Goal: Task Accomplishment & Management: Complete application form

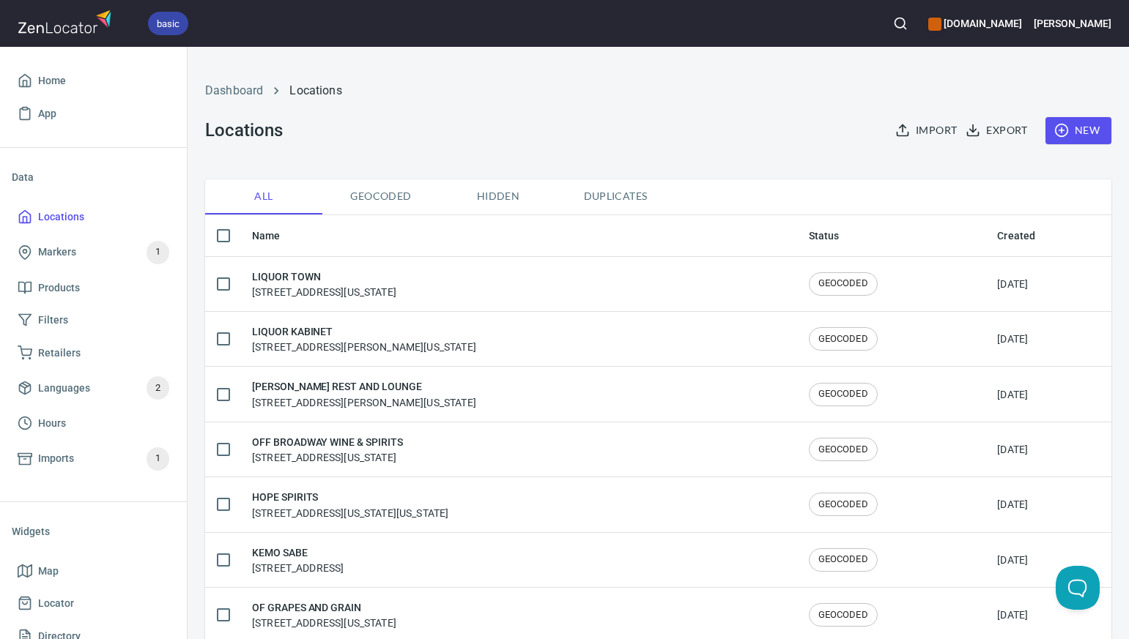
scroll to position [34, 0]
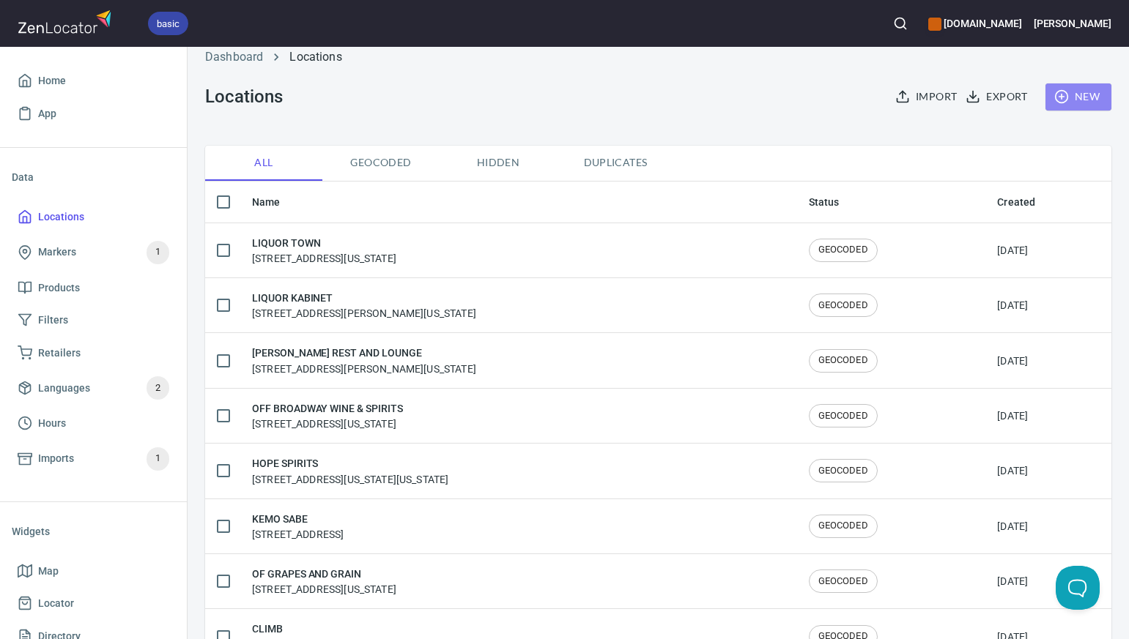
click at [1088, 95] on span "New" at bounding box center [1078, 97] width 42 height 18
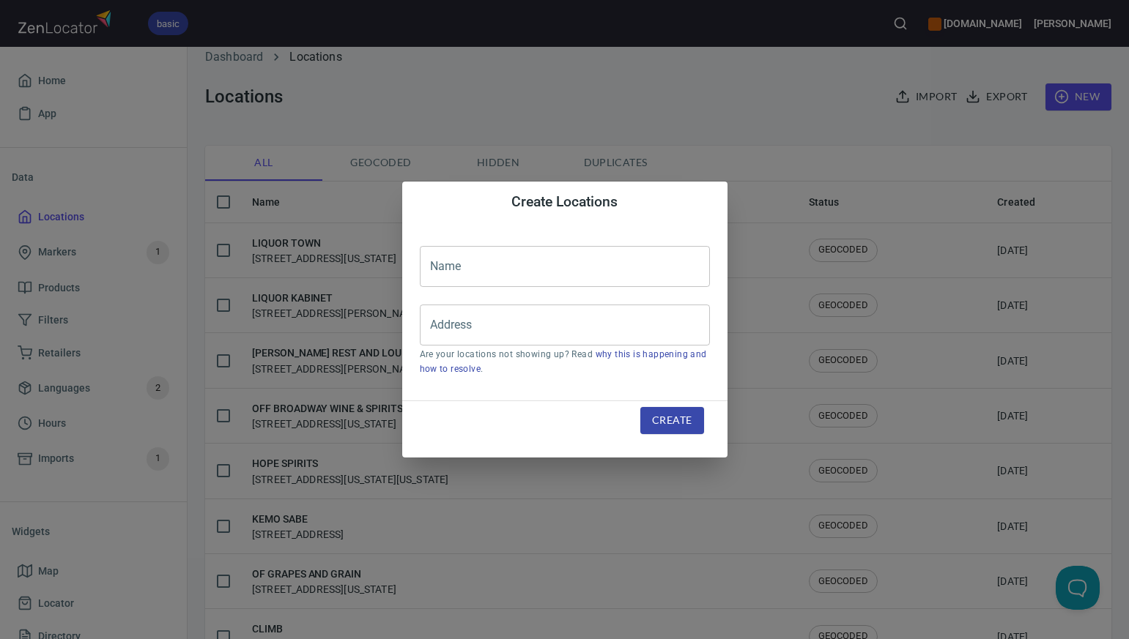
click at [435, 269] on input "text" at bounding box center [565, 266] width 290 height 41
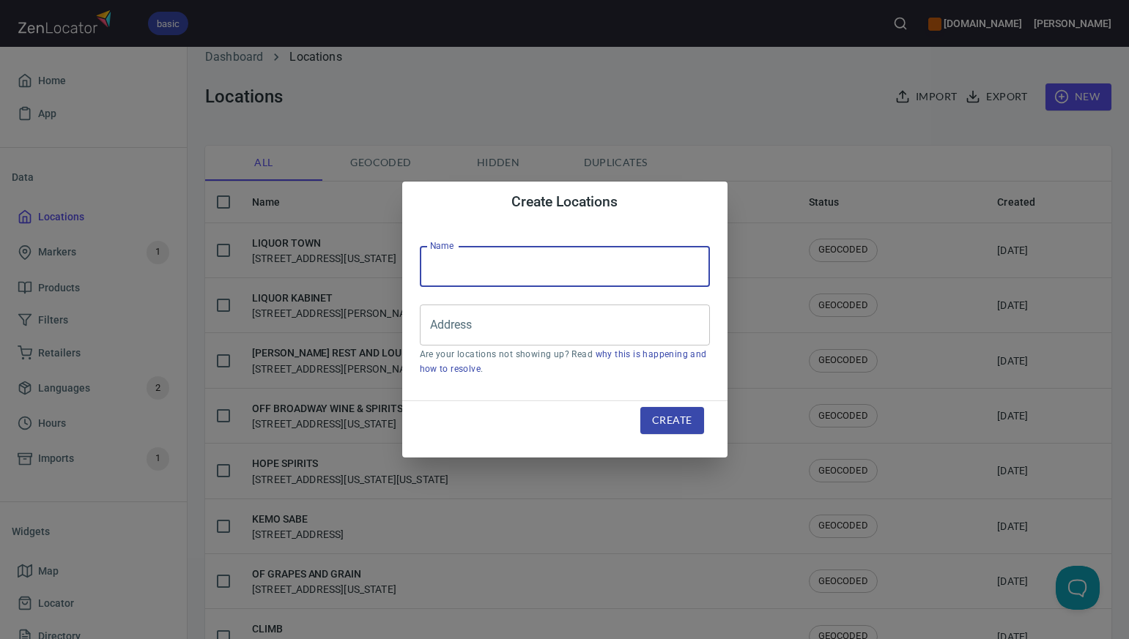
paste input "Total Wine - 936"
type input "Total Wine - 936"
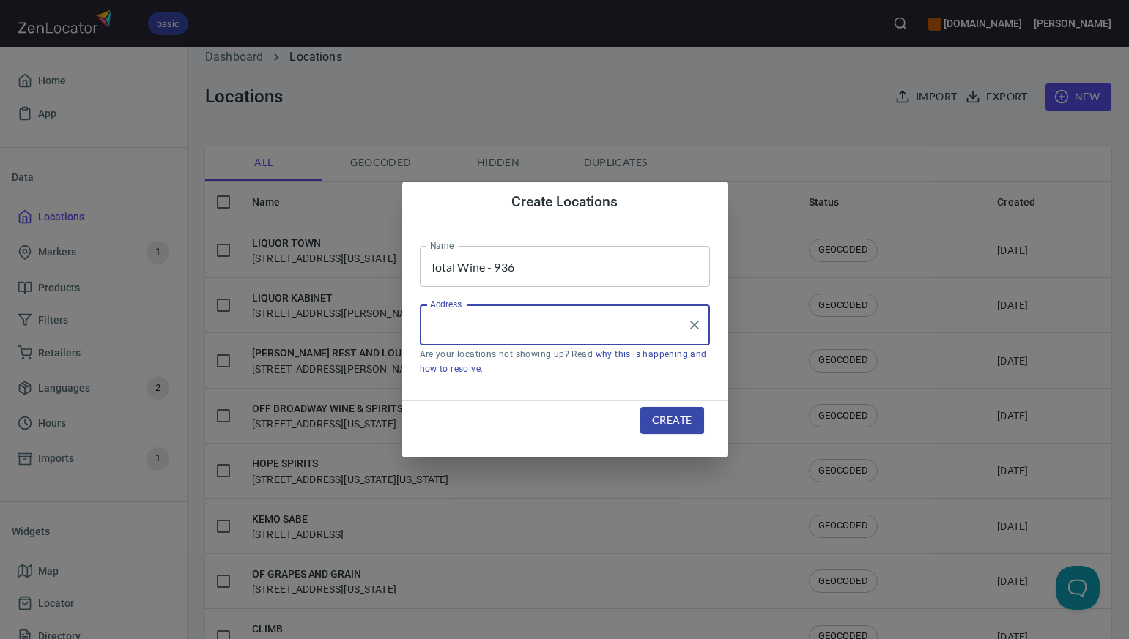
click at [431, 328] on input "Address" at bounding box center [553, 325] width 255 height 28
paste input "2750 Sw 27th Terrace Suite 201 Miami FL 33133"
click at [538, 324] on input "2750 Sw 27th Terrace Suite 201 Miami FL 33133" at bounding box center [553, 325] width 255 height 28
click at [583, 369] on li "[STREET_ADDRESS][US_STATE]" at bounding box center [565, 367] width 290 height 26
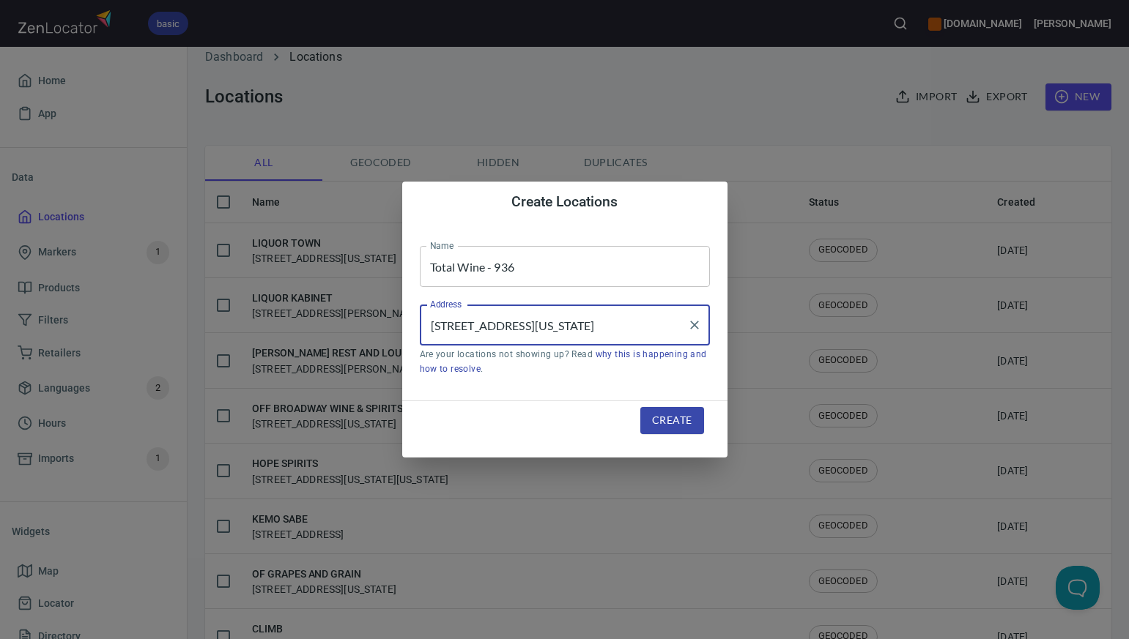
type input "[STREET_ADDRESS][US_STATE]"
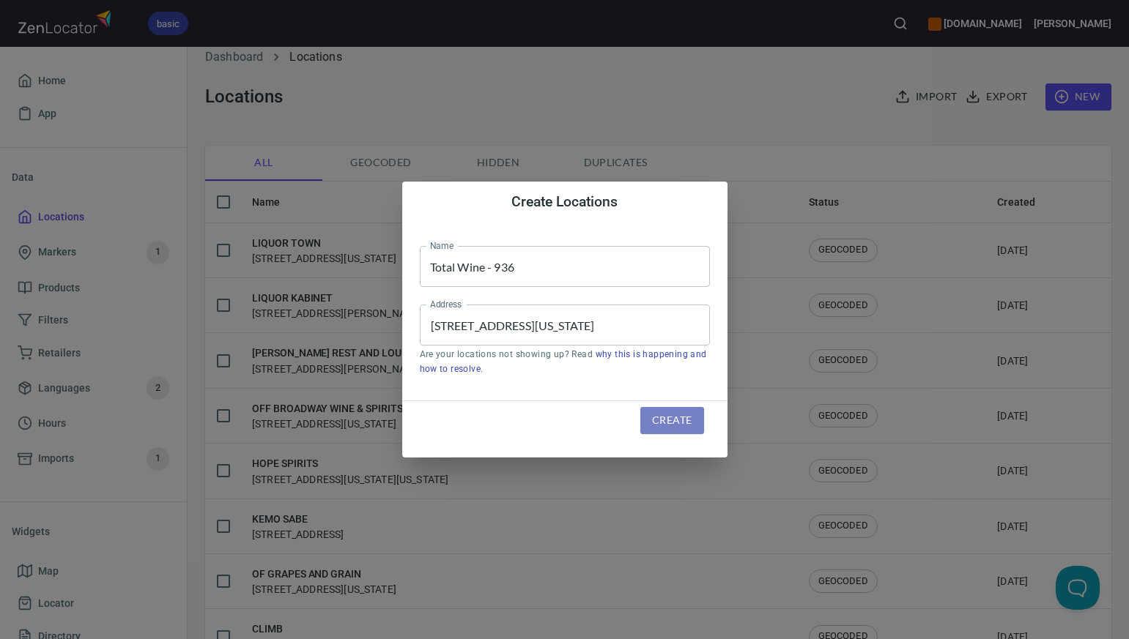
scroll to position [0, 0]
click at [656, 424] on span "Create" at bounding box center [672, 421] width 40 height 18
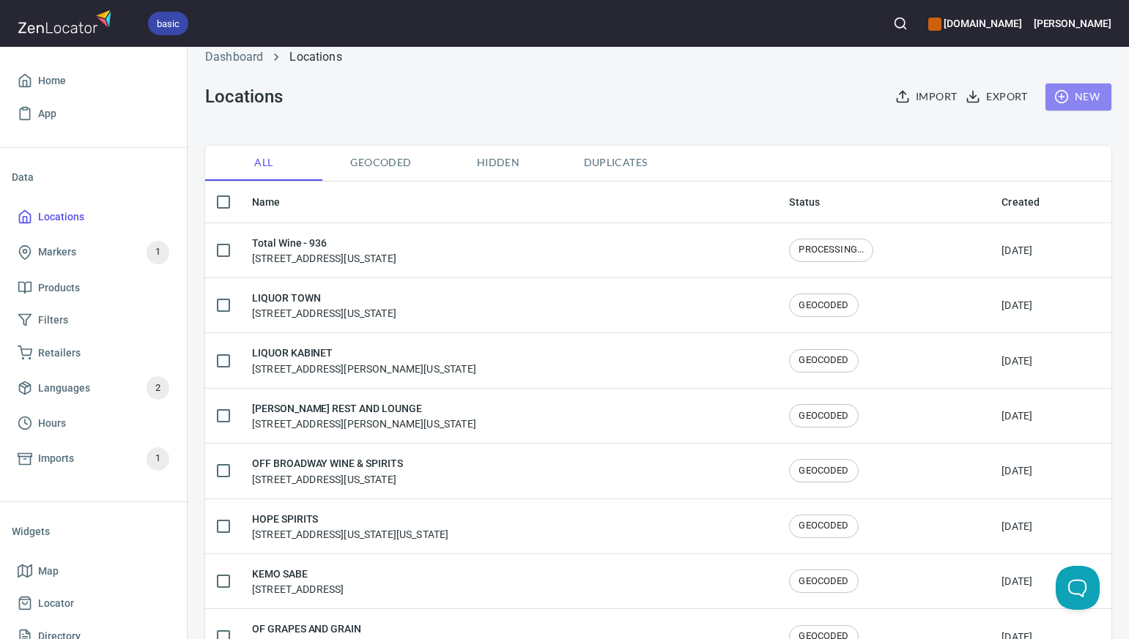
click at [1089, 92] on span "New" at bounding box center [1078, 97] width 42 height 18
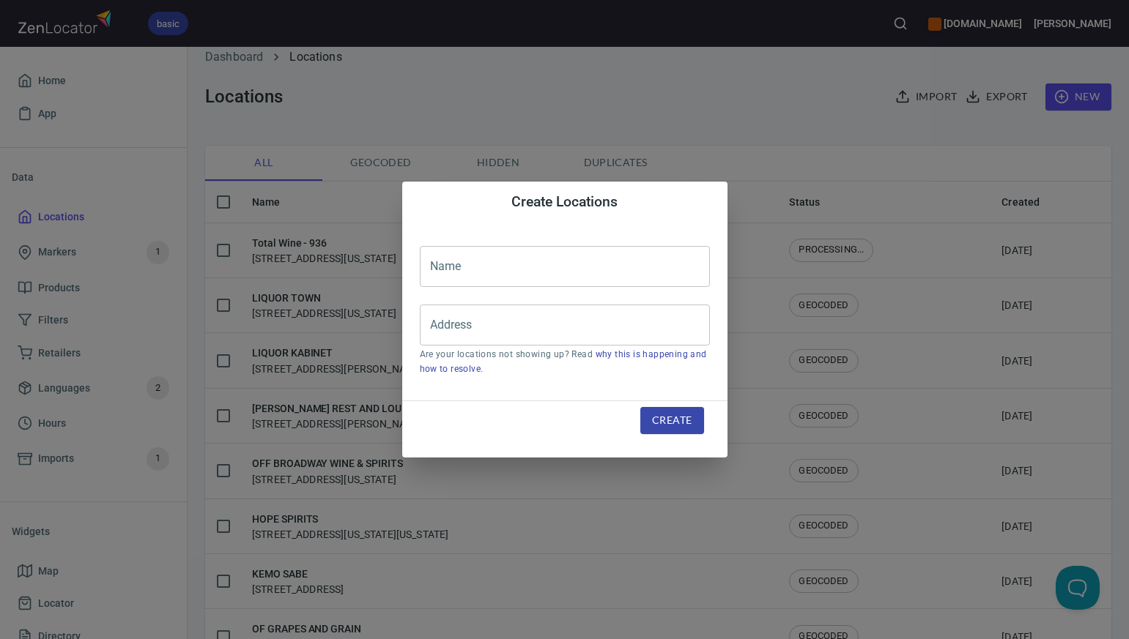
click at [432, 269] on input "text" at bounding box center [565, 266] width 290 height 41
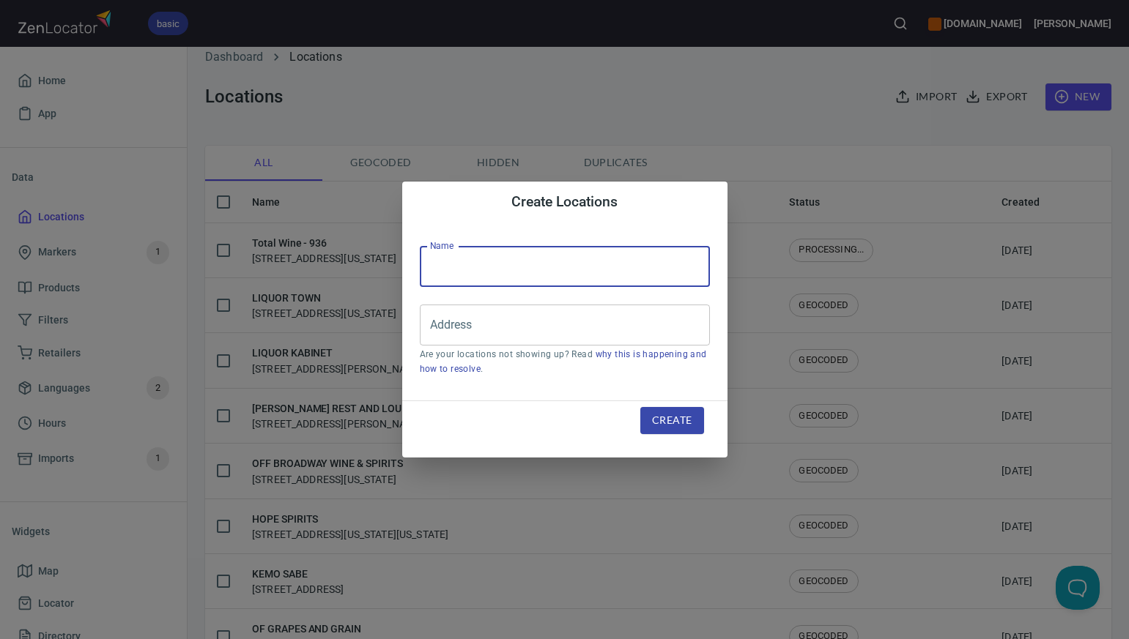
paste input "Total Wine - 931"
type input "Total Wine - 931"
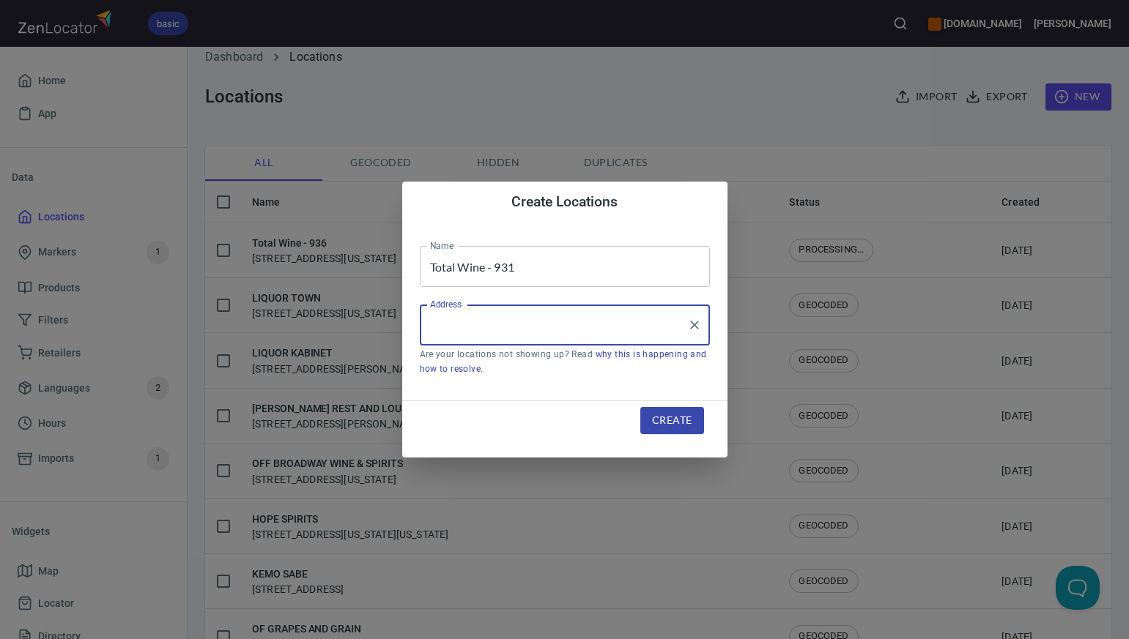
click at [438, 328] on input "Address" at bounding box center [553, 325] width 255 height 28
paste input "19925 Biscayne Blvd. Miami FL 33180"
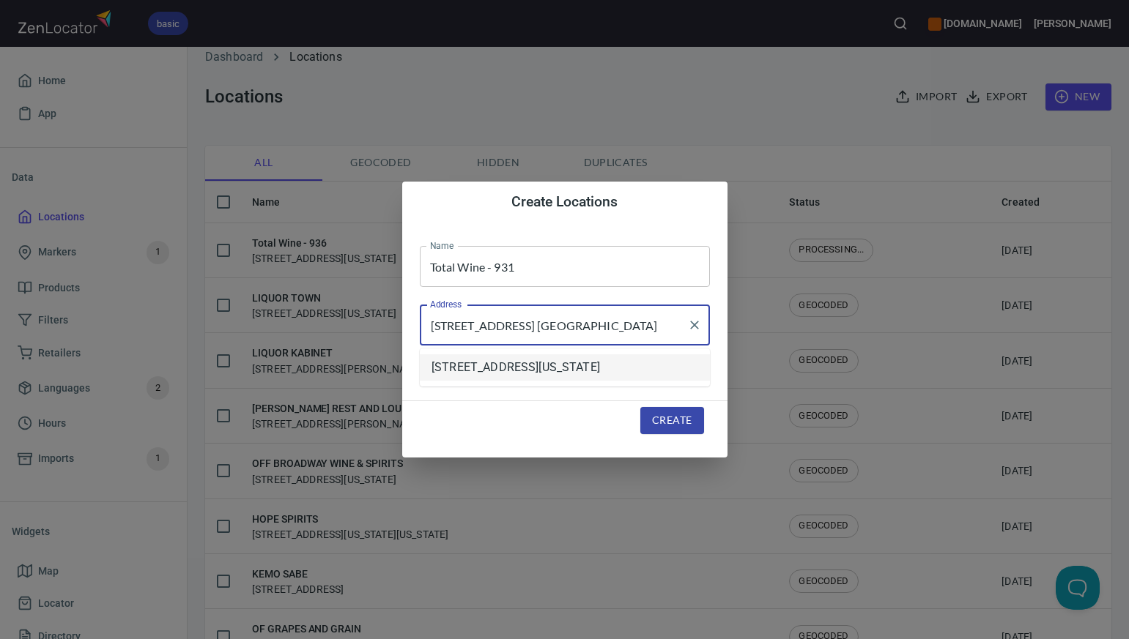
click at [532, 381] on li "[STREET_ADDRESS][US_STATE]" at bounding box center [565, 367] width 290 height 26
type input "[STREET_ADDRESS][US_STATE]"
click at [672, 420] on span "Create" at bounding box center [672, 421] width 40 height 18
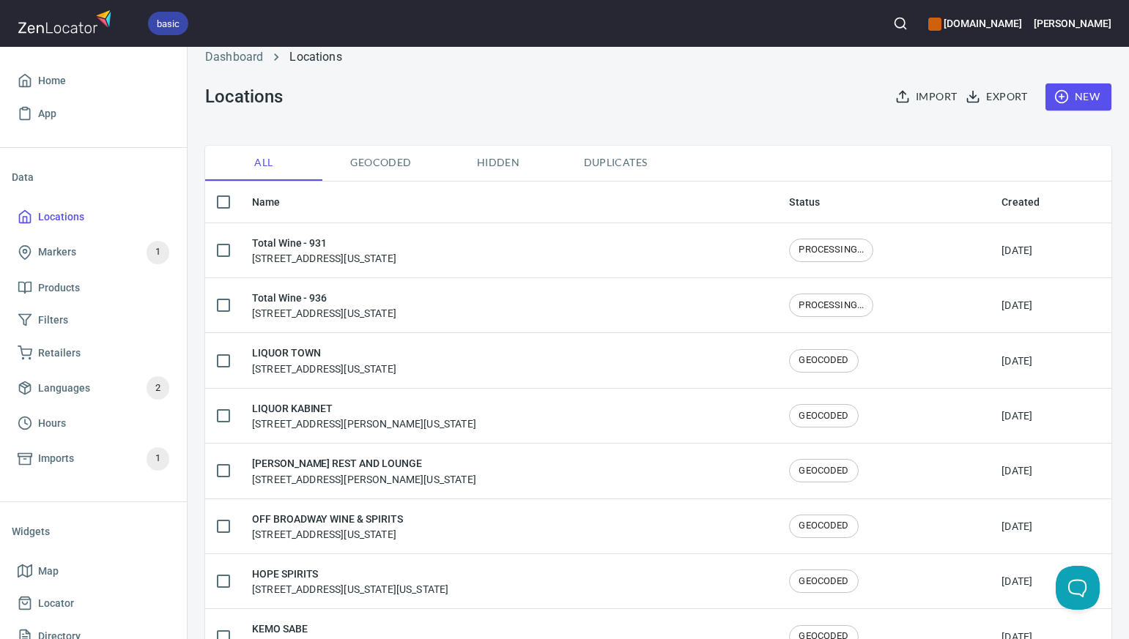
click at [1091, 94] on span "New" at bounding box center [1078, 97] width 42 height 18
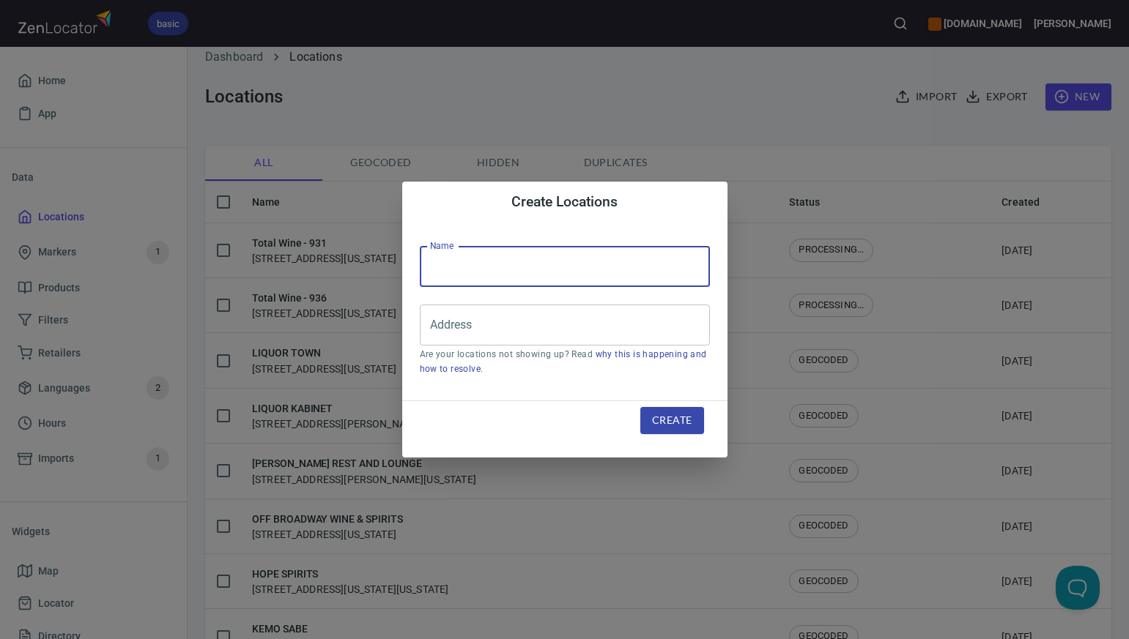
click at [430, 274] on input "text" at bounding box center [565, 266] width 290 height 41
paste input "Total Wine - 926"
type input "Total Wine - 926"
click at [441, 322] on input "Address" at bounding box center [553, 325] width 255 height 28
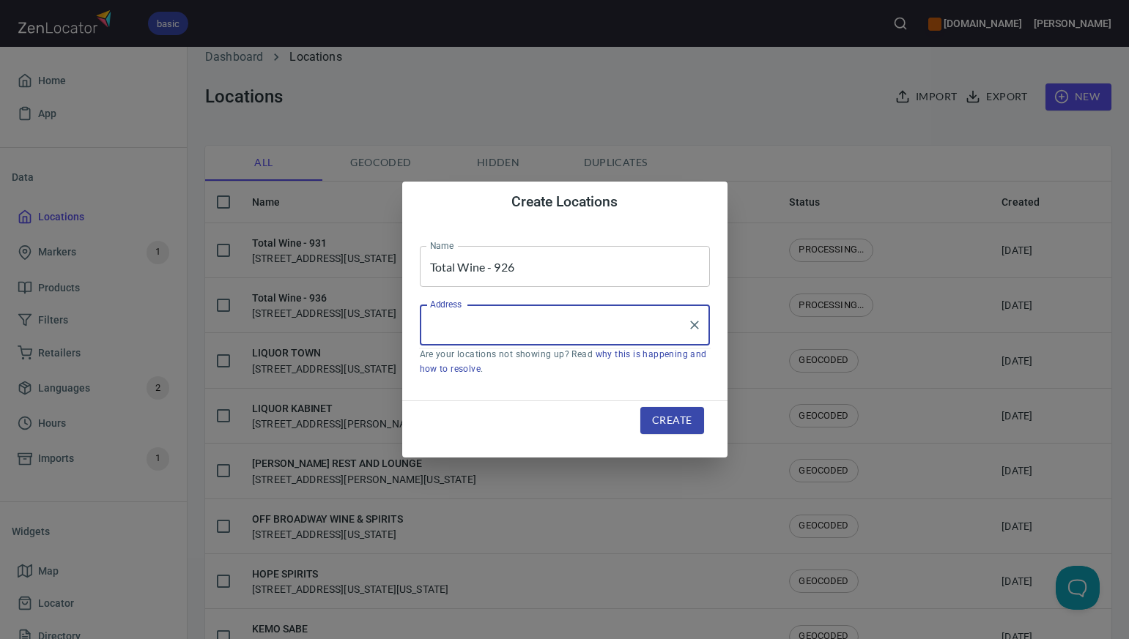
paste input "1139 5th St Miami Beach FL 33139"
click at [502, 371] on li "[STREET_ADDRESS][US_STATE]" at bounding box center [565, 367] width 290 height 26
type input "[STREET_ADDRESS][US_STATE]"
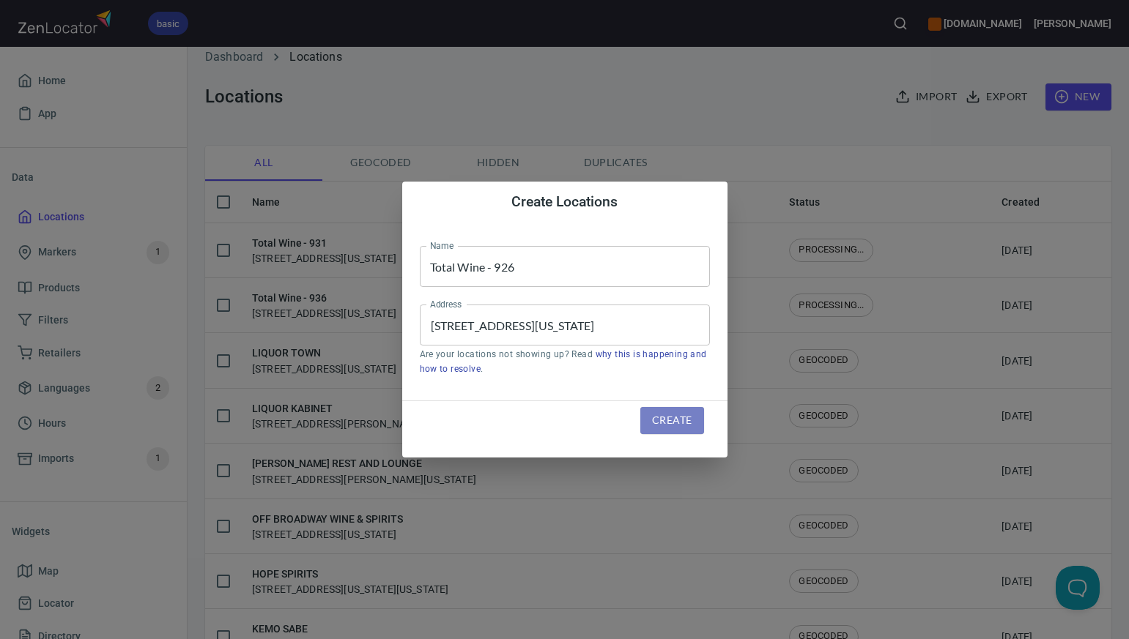
click at [669, 422] on span "Create" at bounding box center [672, 421] width 40 height 18
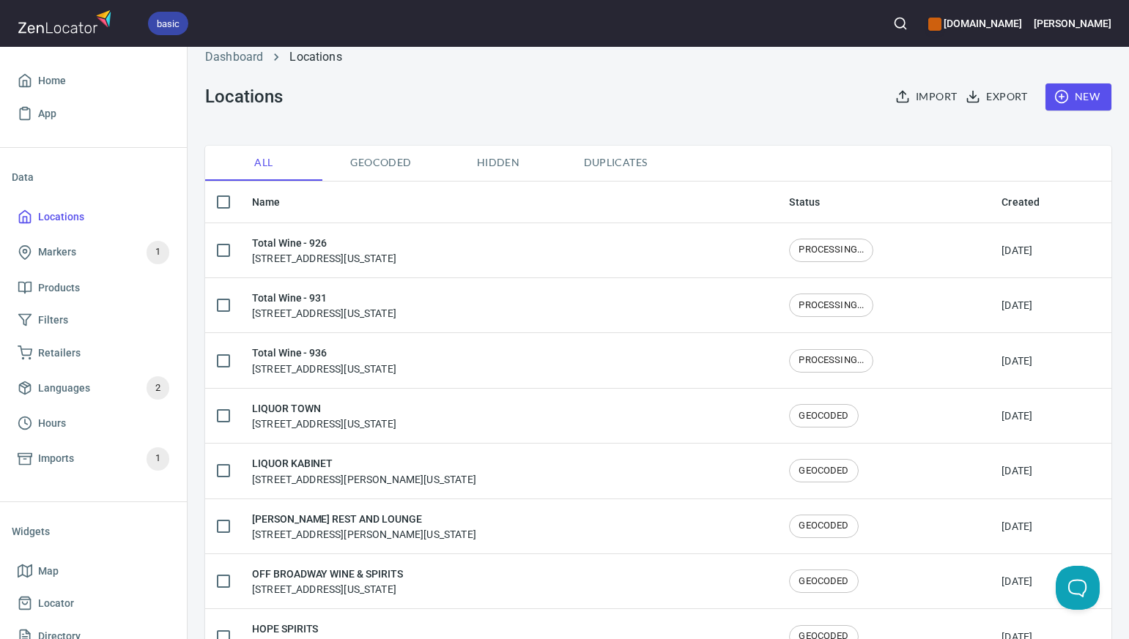
click at [1082, 98] on span "New" at bounding box center [1078, 97] width 42 height 18
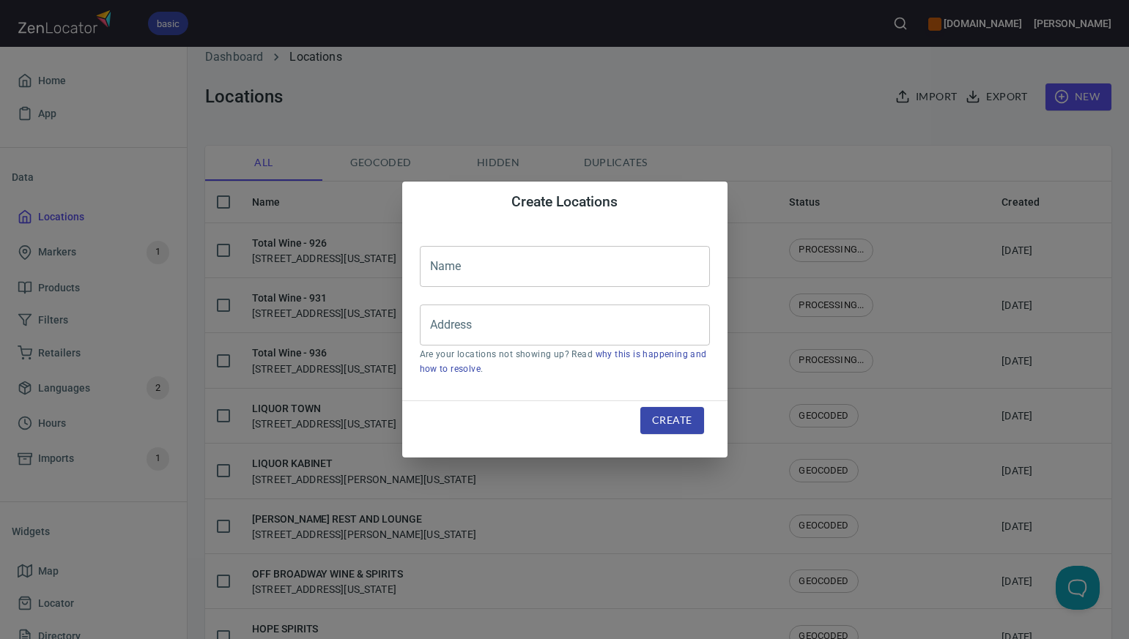
click at [438, 260] on input "text" at bounding box center [565, 266] width 290 height 41
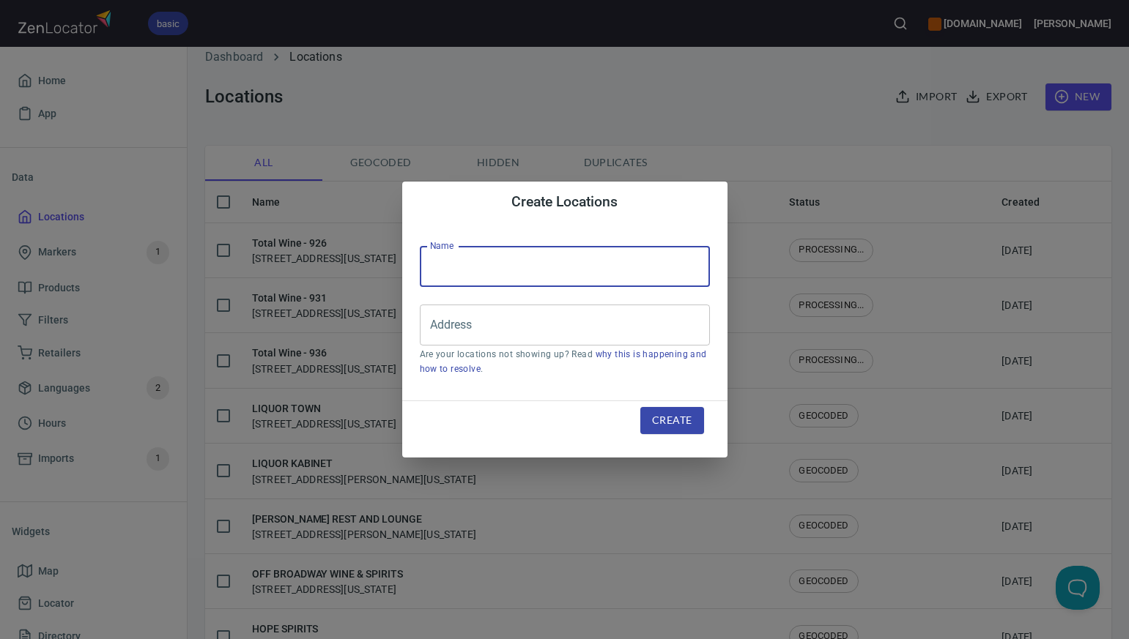
paste input "Total Wine - 903"
type input "Total Wine - 903"
click at [438, 328] on input "Address" at bounding box center [553, 325] width 255 height 28
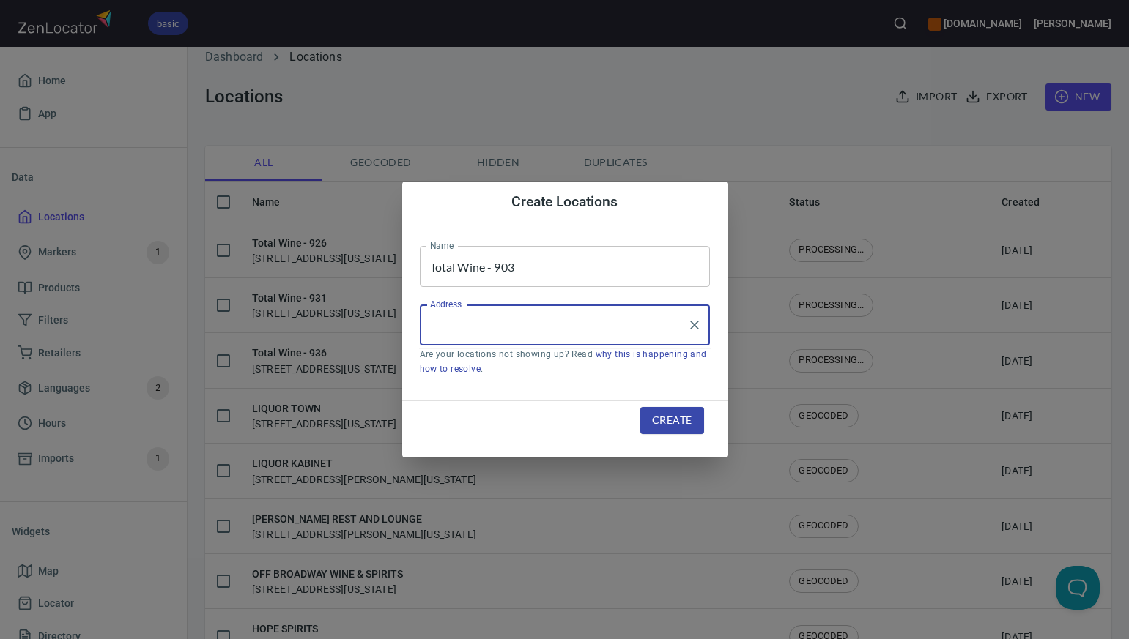
paste input "11221 Legacy Avenue Palm Beach Gardens FL 33410"
click at [472, 367] on li "[STREET_ADDRESS][US_STATE]" at bounding box center [565, 367] width 290 height 26
type input "[STREET_ADDRESS][US_STATE]"
click at [681, 419] on span "Create" at bounding box center [672, 421] width 40 height 18
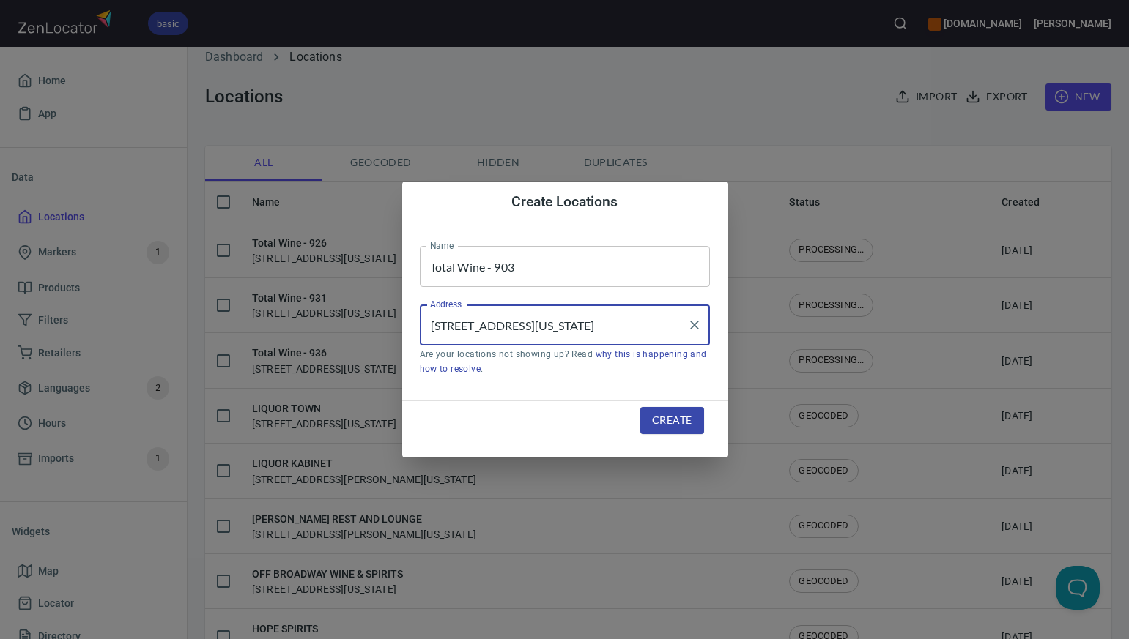
scroll to position [0, 0]
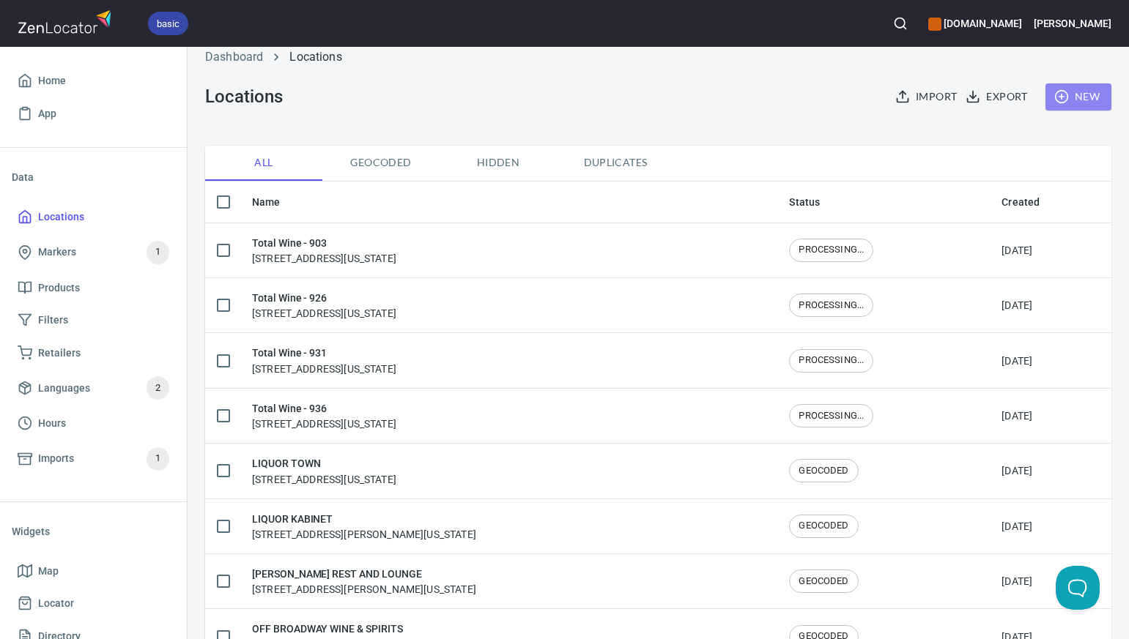
click at [1090, 91] on span "New" at bounding box center [1078, 97] width 42 height 18
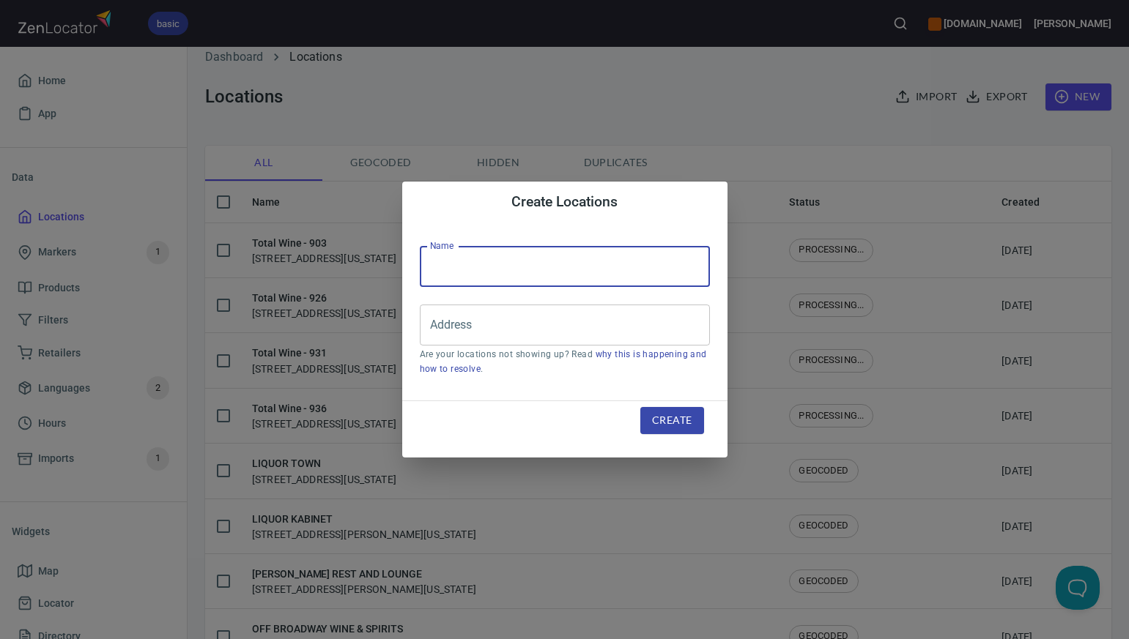
click at [439, 264] on input "text" at bounding box center [565, 266] width 290 height 41
paste input "Total Wine - 912"
type input "Total Wine - 912"
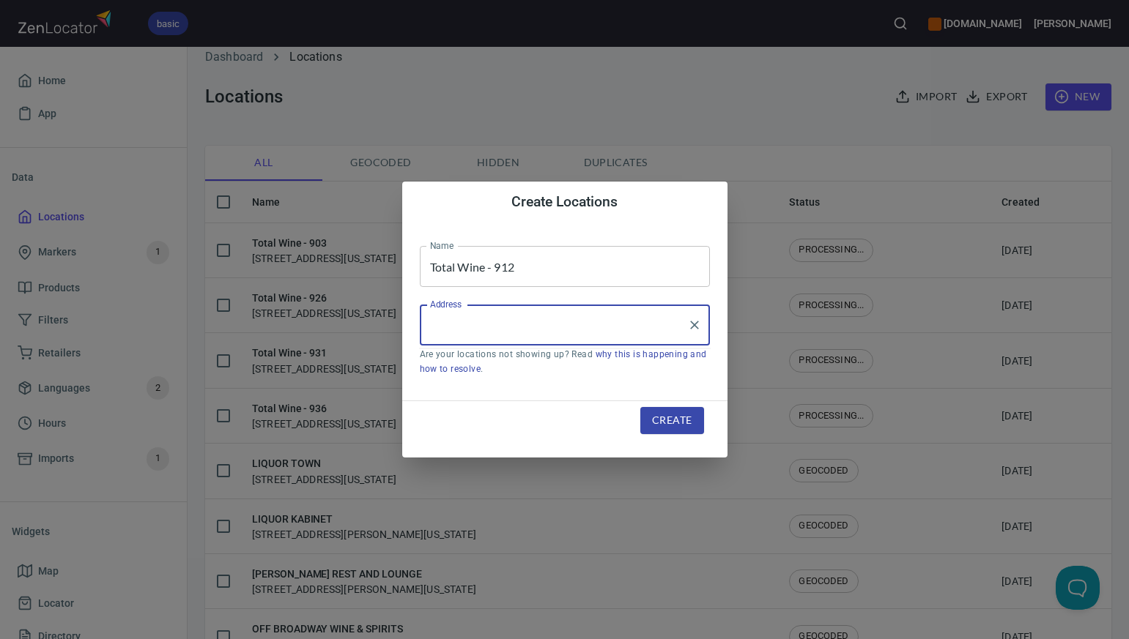
click at [431, 331] on input "Address" at bounding box center [553, 325] width 255 height 28
paste input "14750 Biscayne Boulevard North Miami FL 33181"
click at [491, 369] on li "[STREET_ADDRESS][US_STATE]" at bounding box center [565, 367] width 290 height 26
type input "[STREET_ADDRESS][US_STATE]"
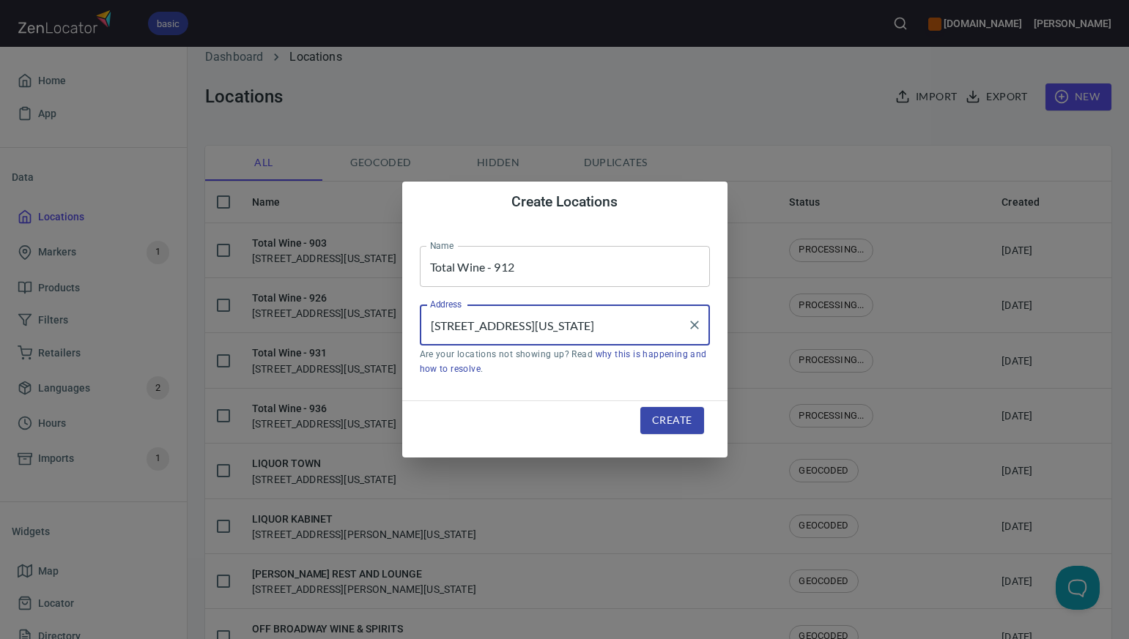
click at [681, 421] on span "Create" at bounding box center [672, 421] width 40 height 18
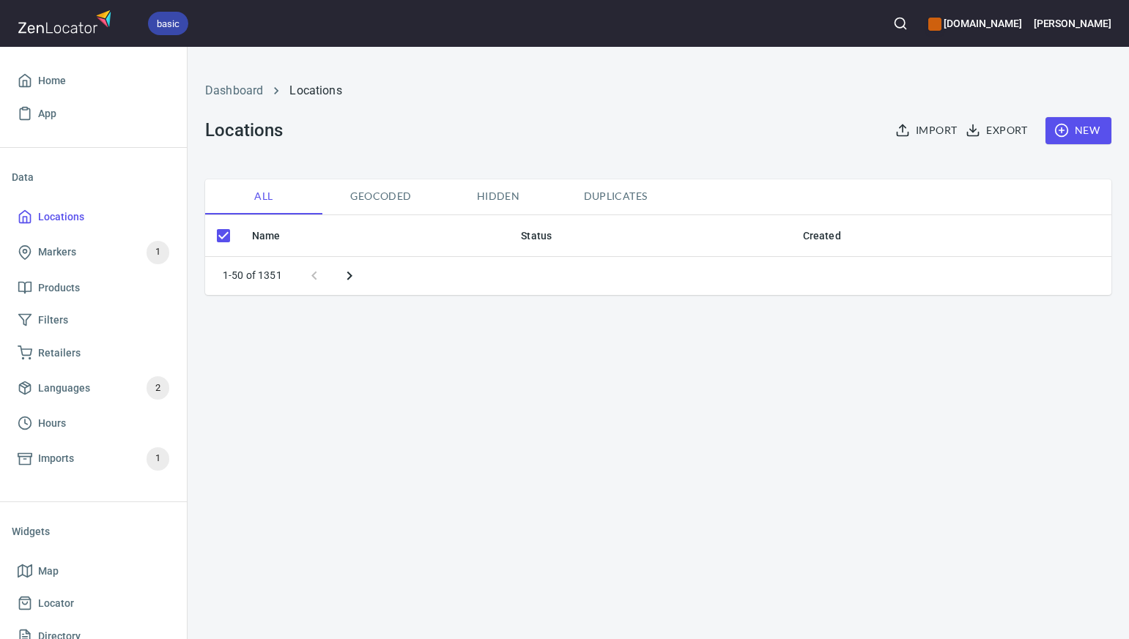
checkbox input "false"
